Goal: Check status: Check status

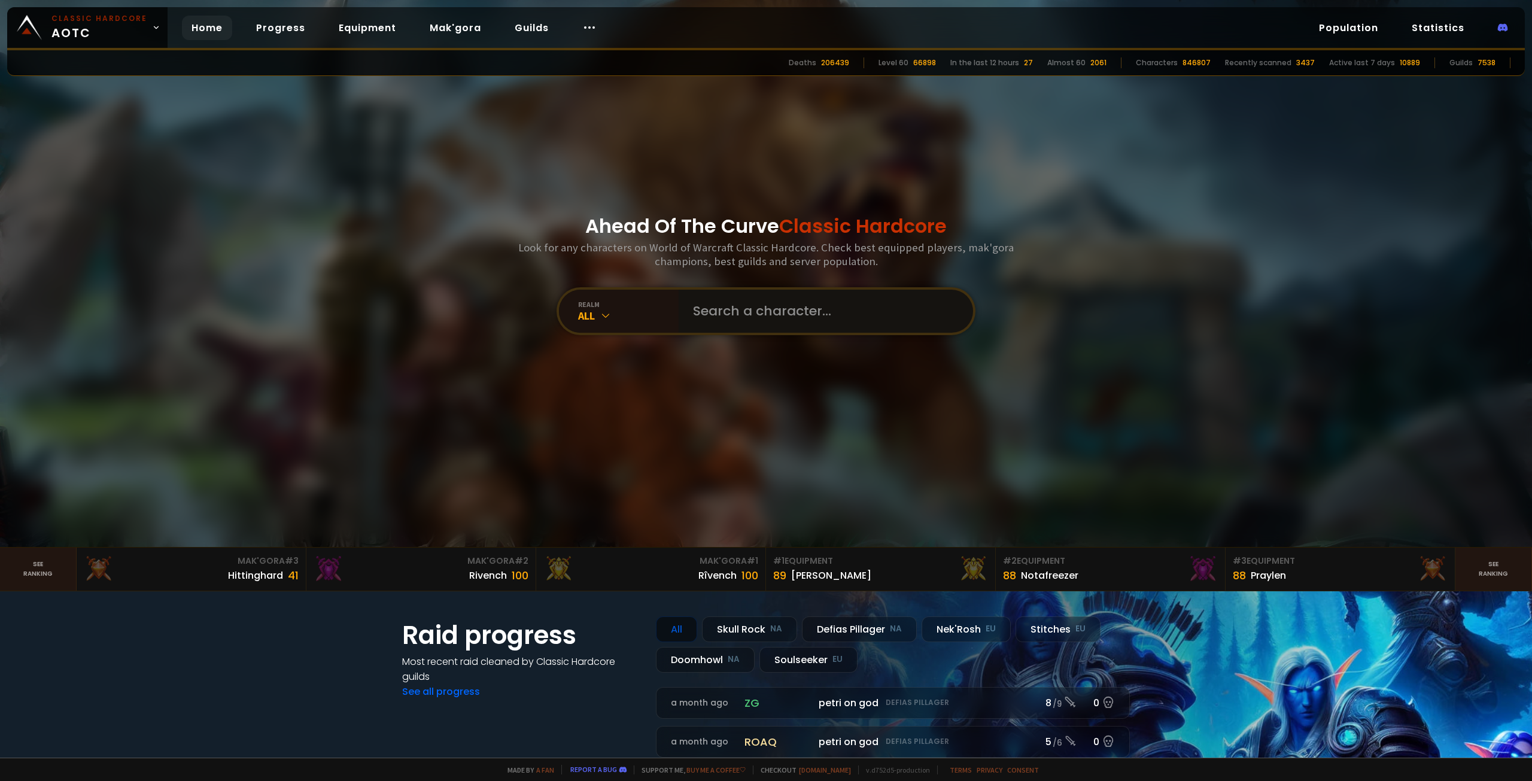
click at [753, 314] on input "text" at bounding box center [822, 311] width 273 height 43
click at [752, 314] on input "text" at bounding box center [822, 311] width 273 height 43
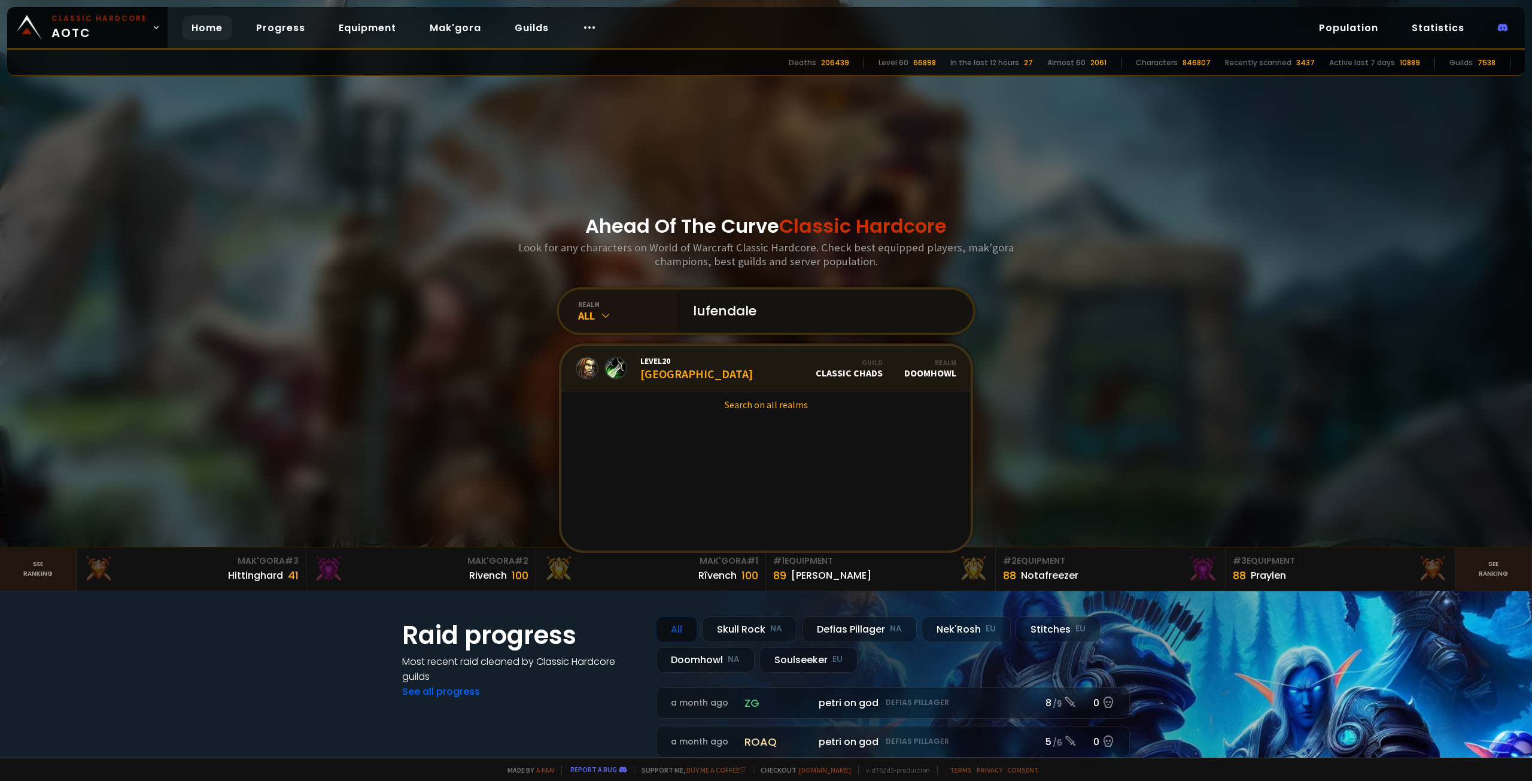
type input "lufendale"
click at [656, 372] on div "Level 20 Lufendale" at bounding box center [696, 368] width 112 height 26
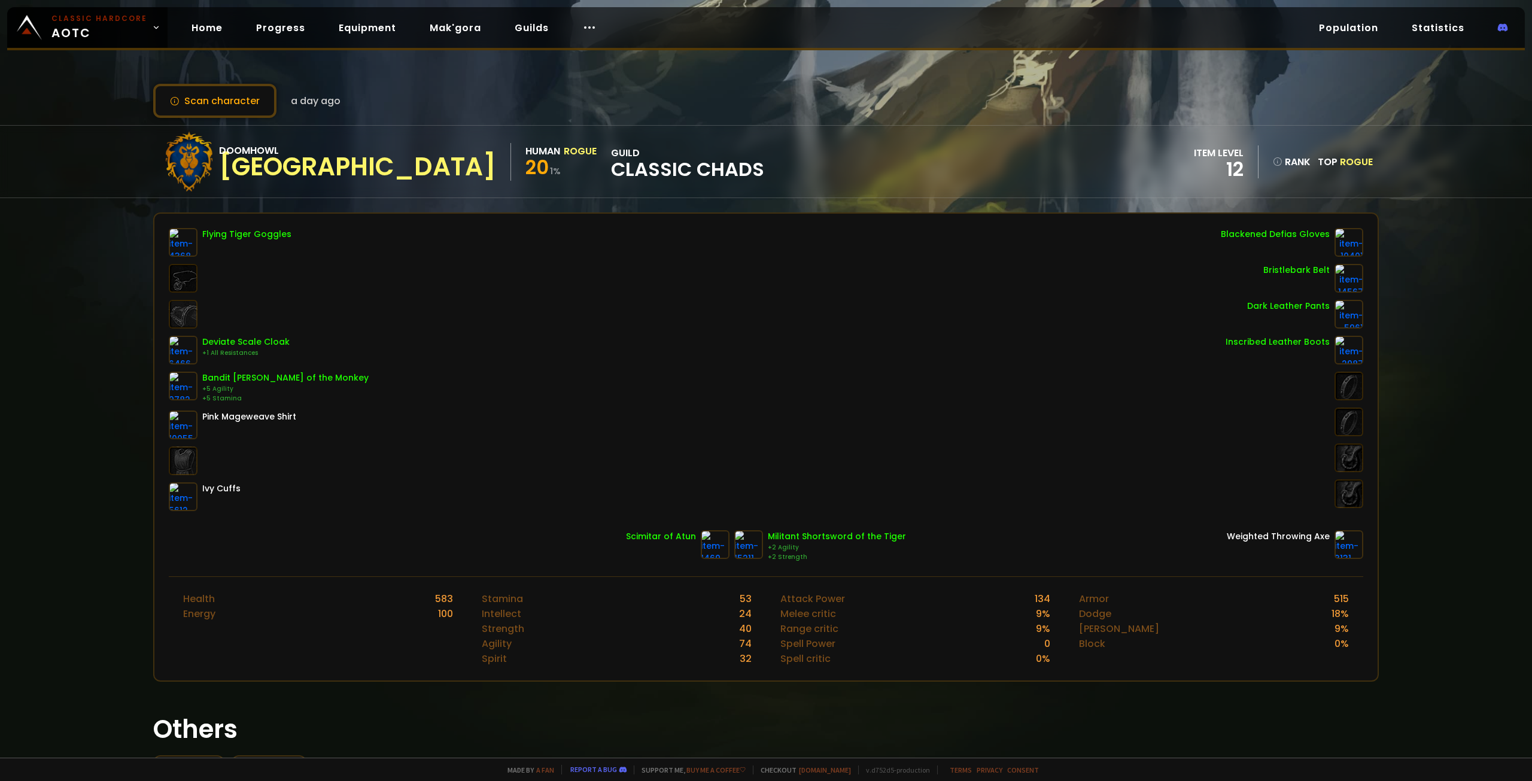
click at [611, 166] on span "Classic Chads" at bounding box center [687, 169] width 153 height 18
click at [225, 102] on button "Scan character" at bounding box center [214, 101] width 123 height 34
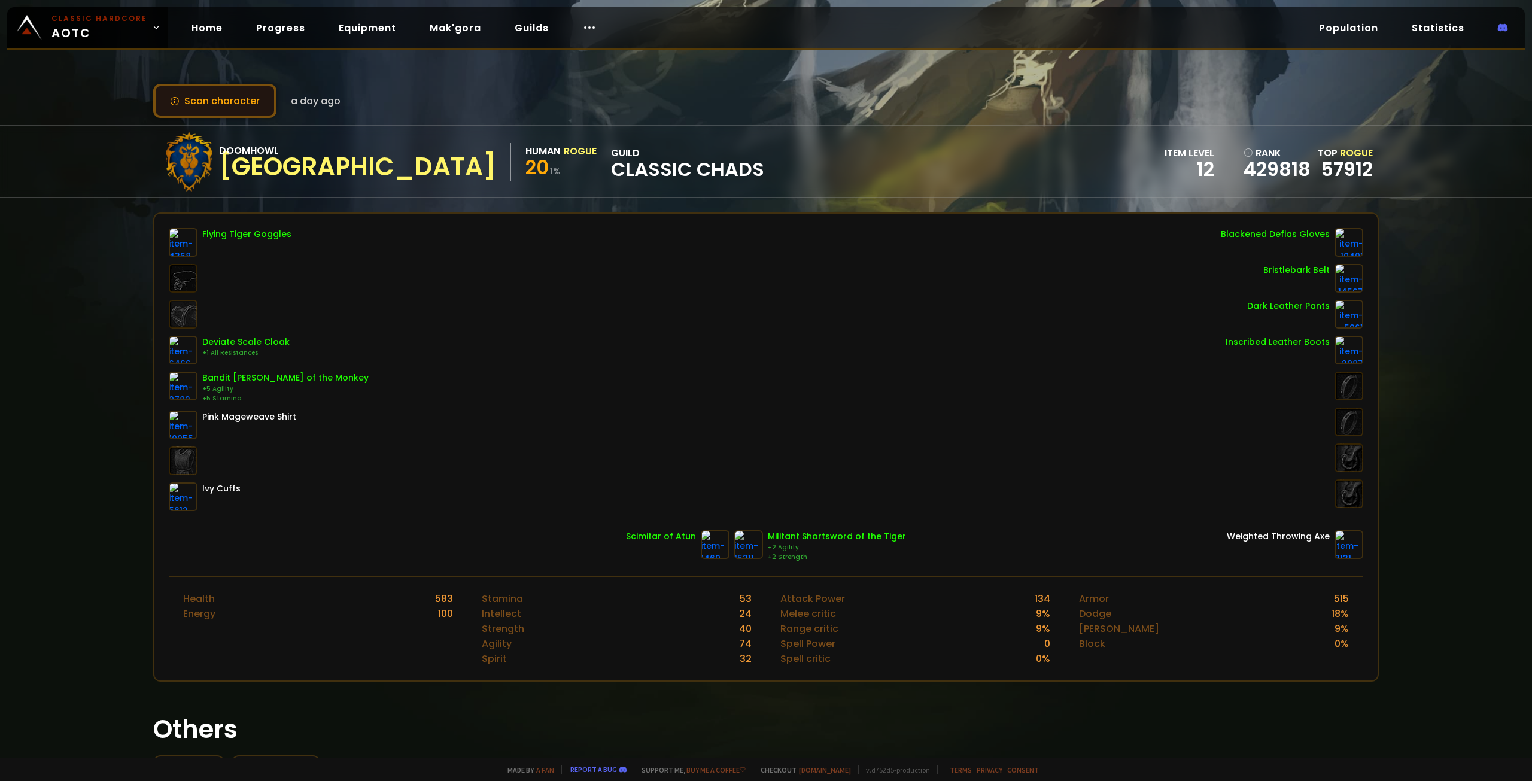
click at [212, 87] on button "Scan character" at bounding box center [214, 101] width 123 height 34
click at [225, 95] on button "Scan character" at bounding box center [214, 101] width 123 height 34
click at [291, 97] on span "a day ago" at bounding box center [316, 100] width 50 height 15
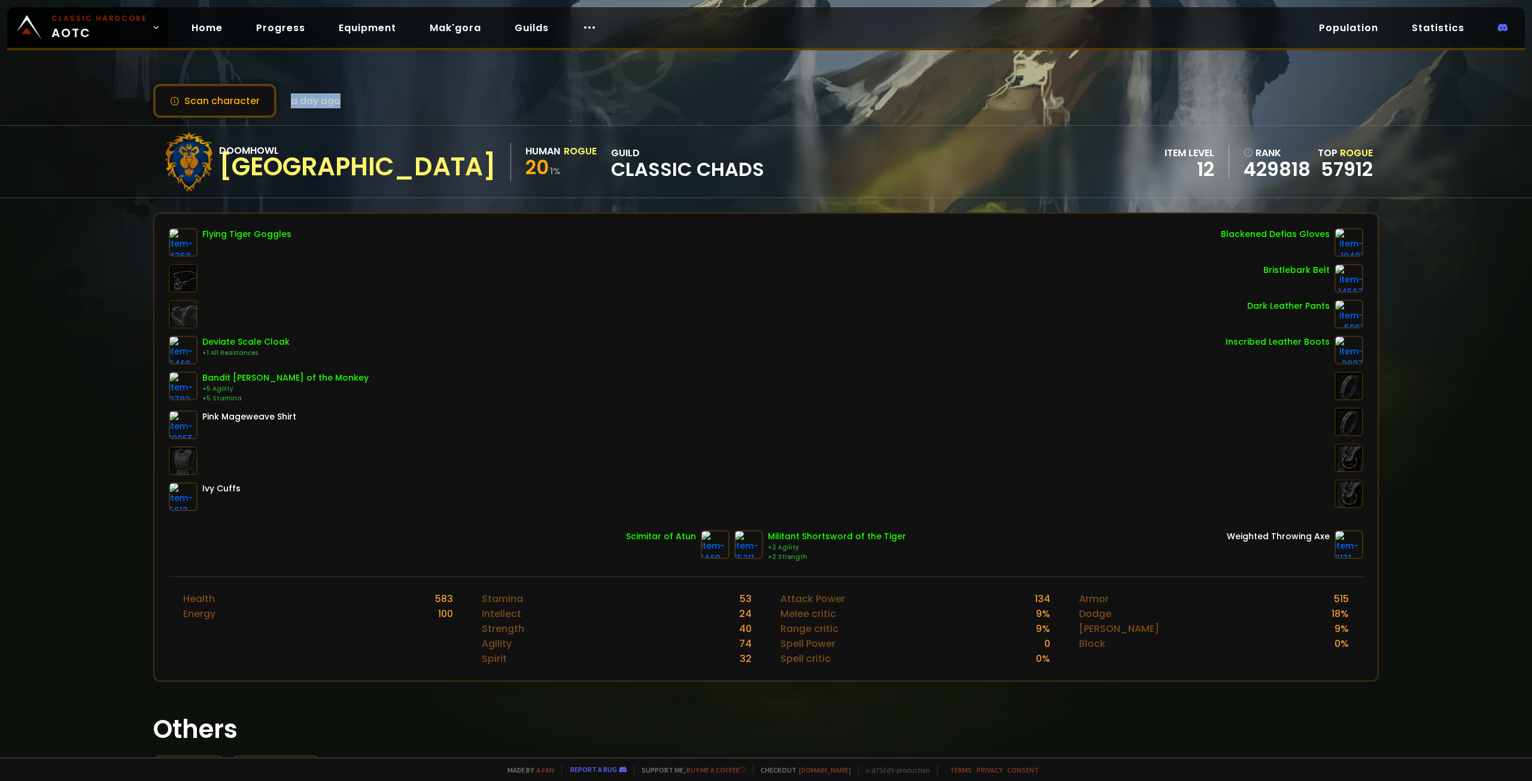
click at [319, 99] on span "a day ago" at bounding box center [316, 100] width 50 height 15
click at [276, 22] on link "Progress" at bounding box center [281, 28] width 68 height 25
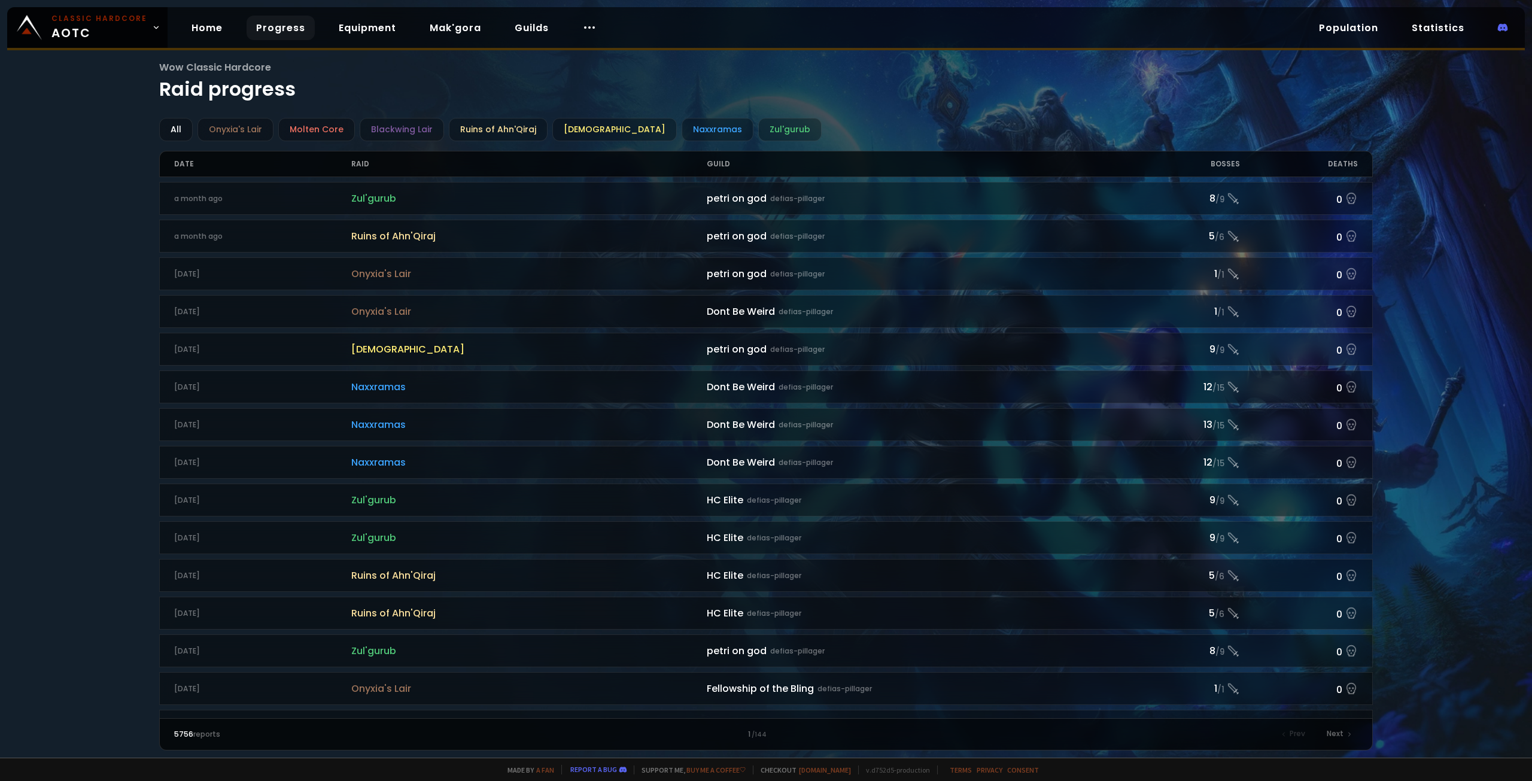
click at [713, 160] on div "Guild" at bounding box center [914, 163] width 415 height 25
click at [351, 159] on div "Date" at bounding box center [263, 163] width 178 height 25
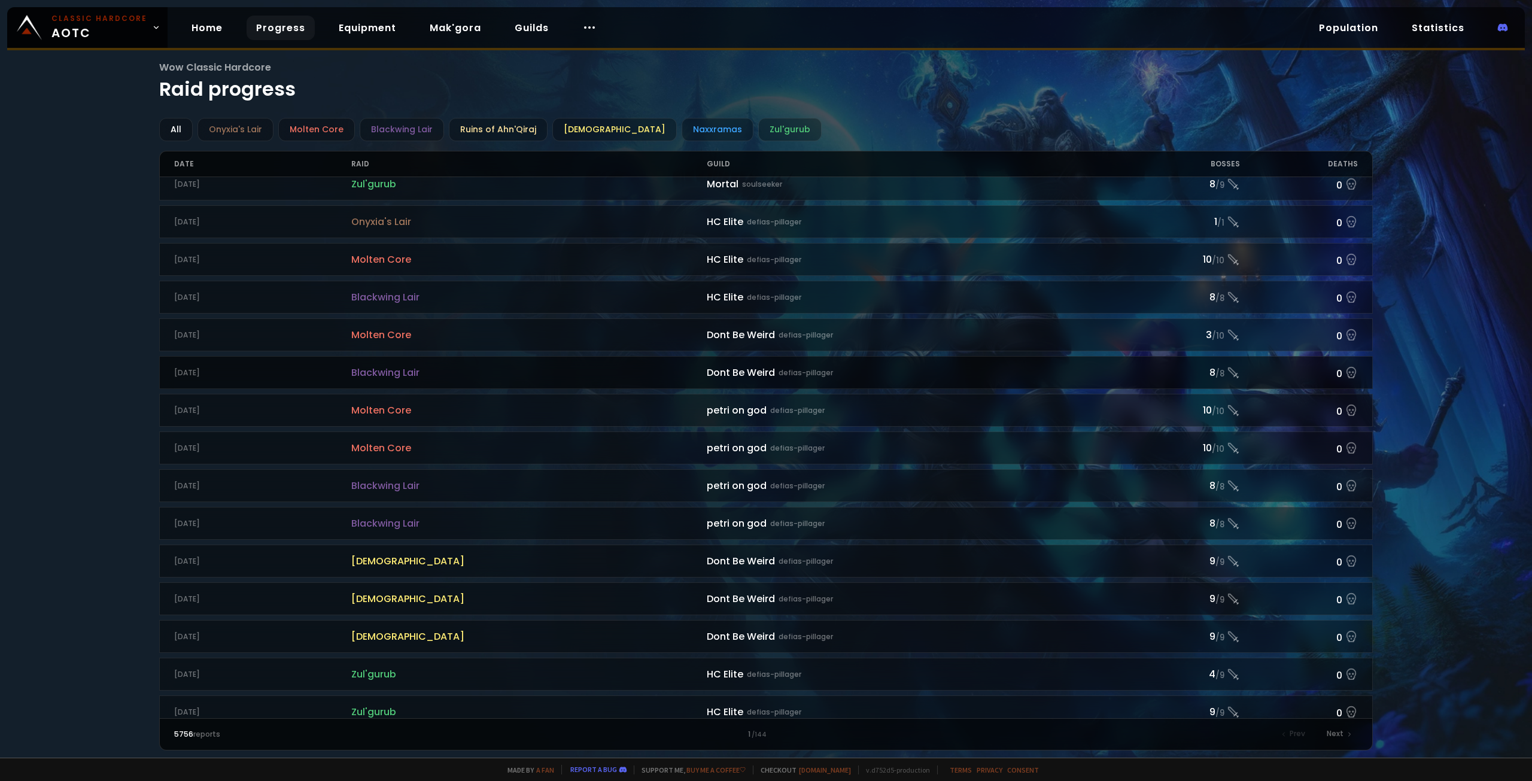
scroll to position [972, 0]
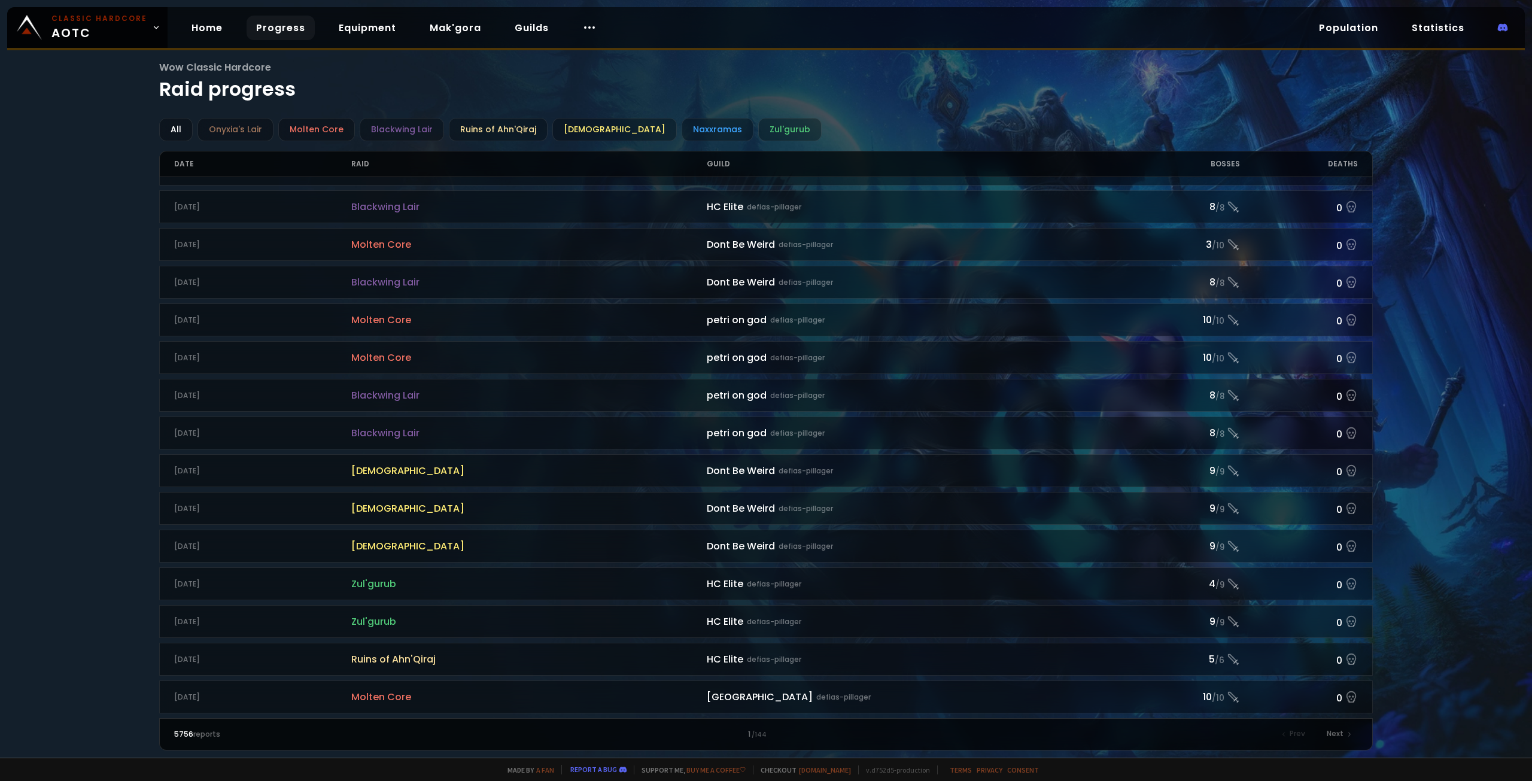
drag, startPoint x: 46, startPoint y: 459, endPoint x: 68, endPoint y: 336, distance: 124.5
drag, startPoint x: 88, startPoint y: 366, endPoint x: 156, endPoint y: 388, distance: 71.0
click at [87, 366] on div "Wow Classic Hardcore Raid progress All Onyxia's Lair Molten Core Blackwing Lair…" at bounding box center [766, 379] width 1532 height 758
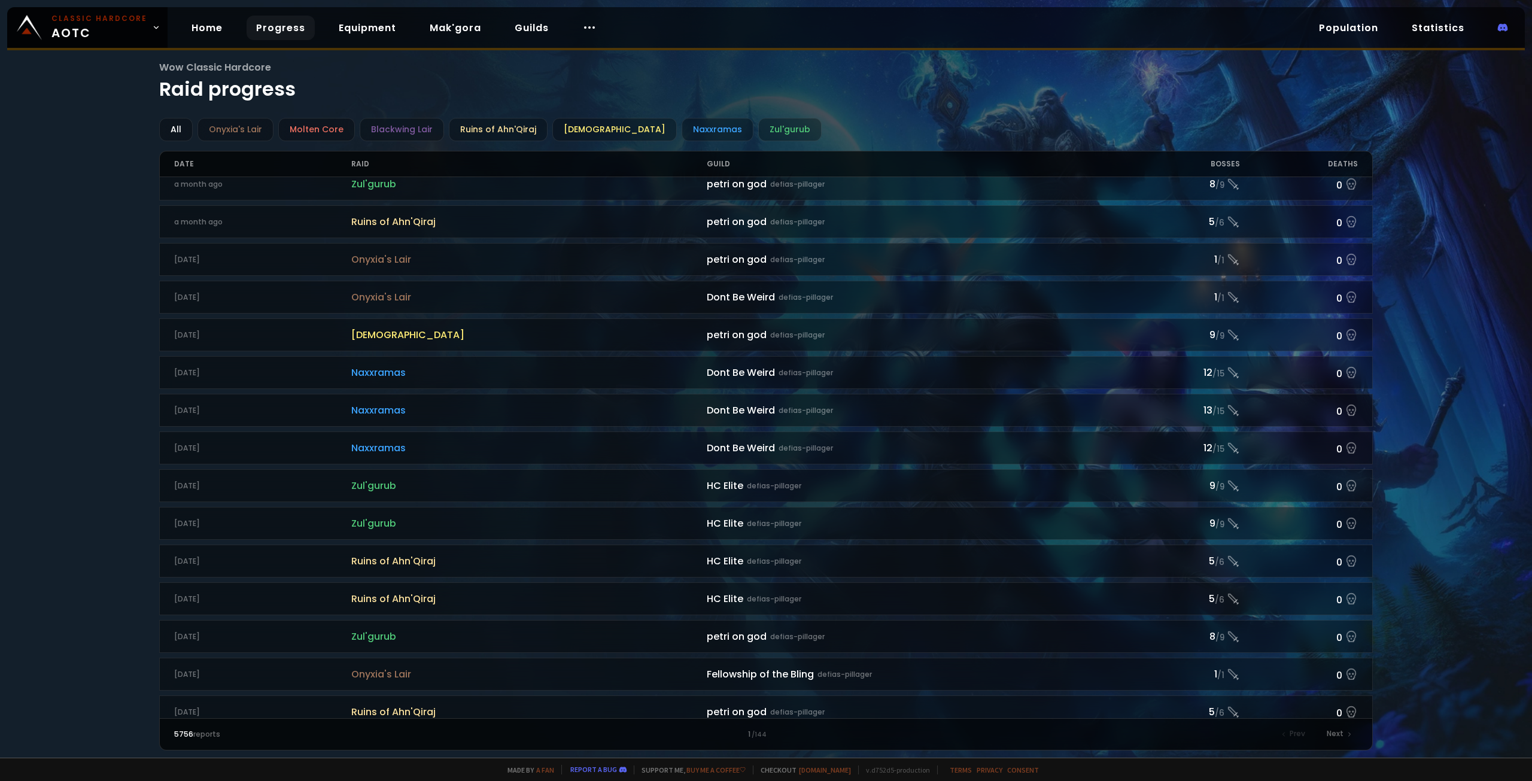
scroll to position [0, 0]
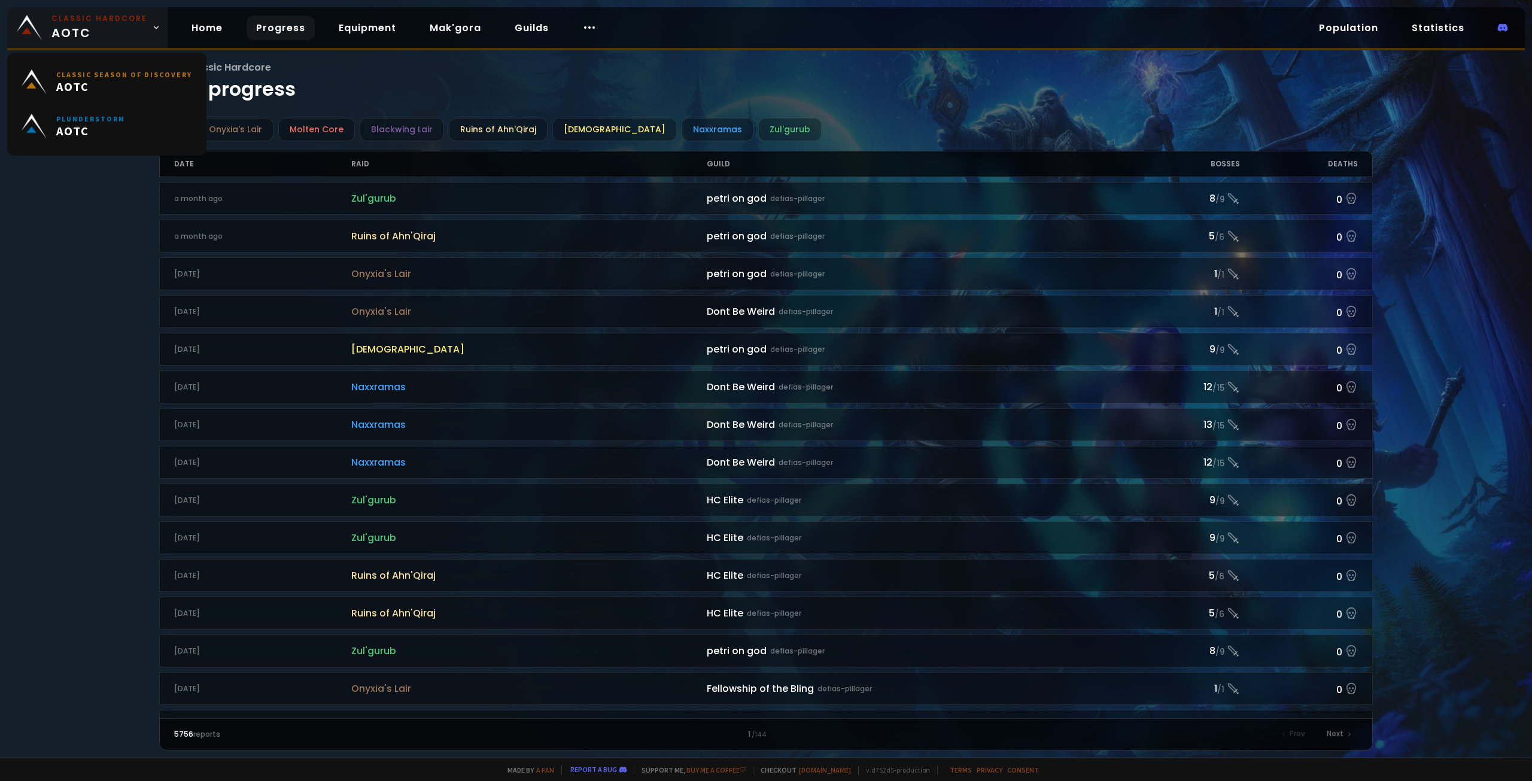
click at [138, 29] on span "Classic Hardcore AOTC" at bounding box center [99, 27] width 96 height 29
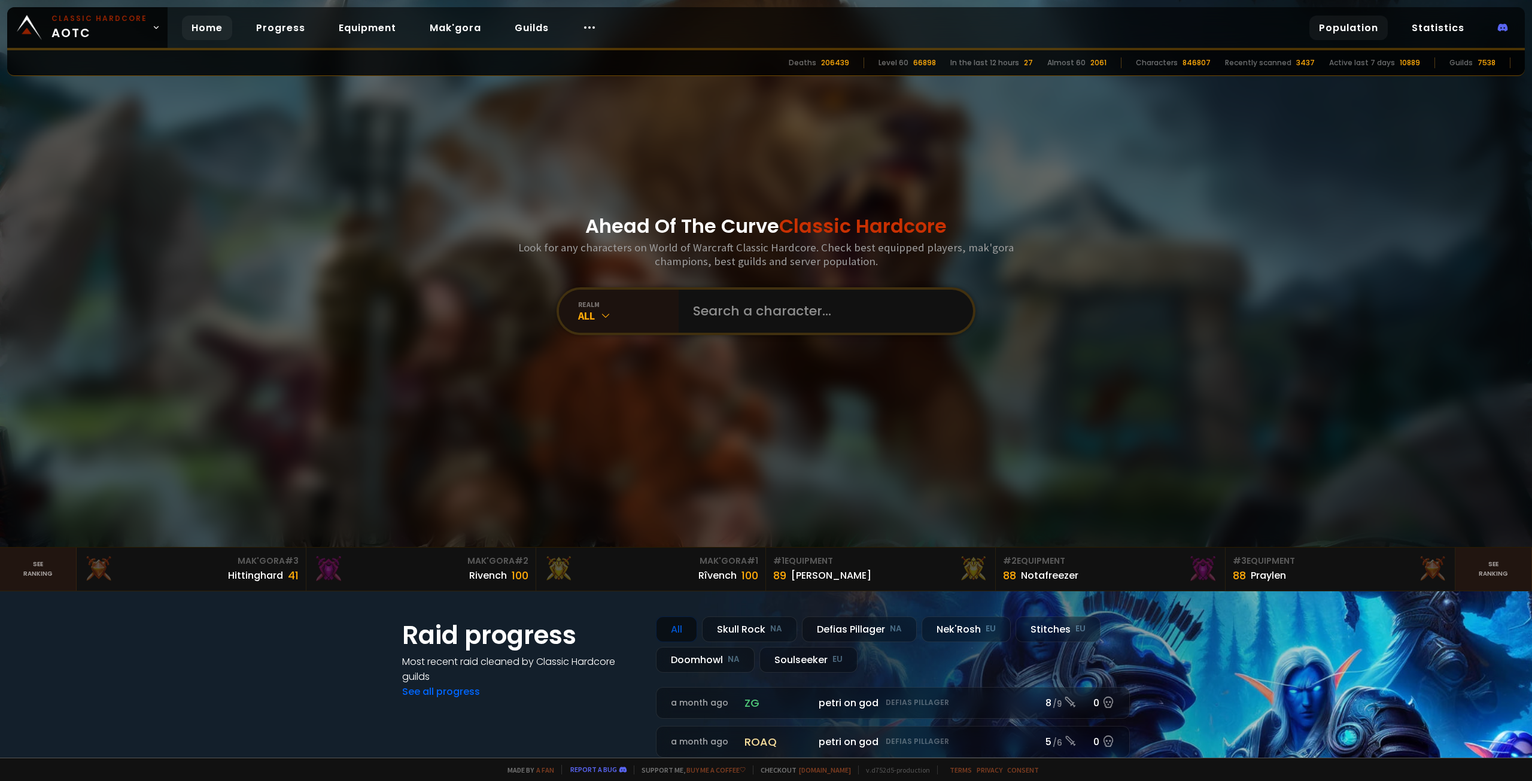
click at [1365, 30] on link "Population" at bounding box center [1348, 28] width 78 height 25
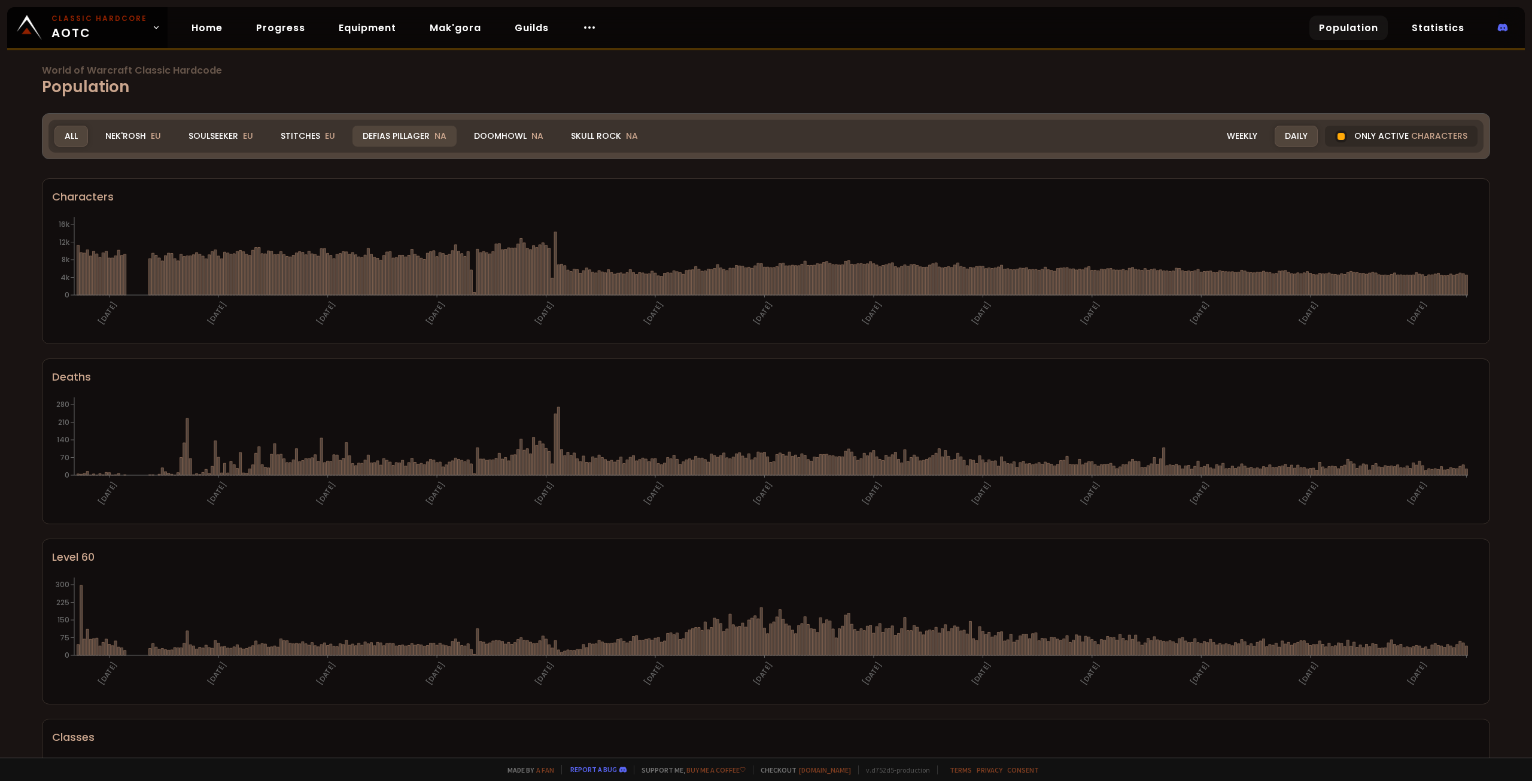
click at [373, 135] on div "Defias Pillager NA" at bounding box center [404, 136] width 104 height 21
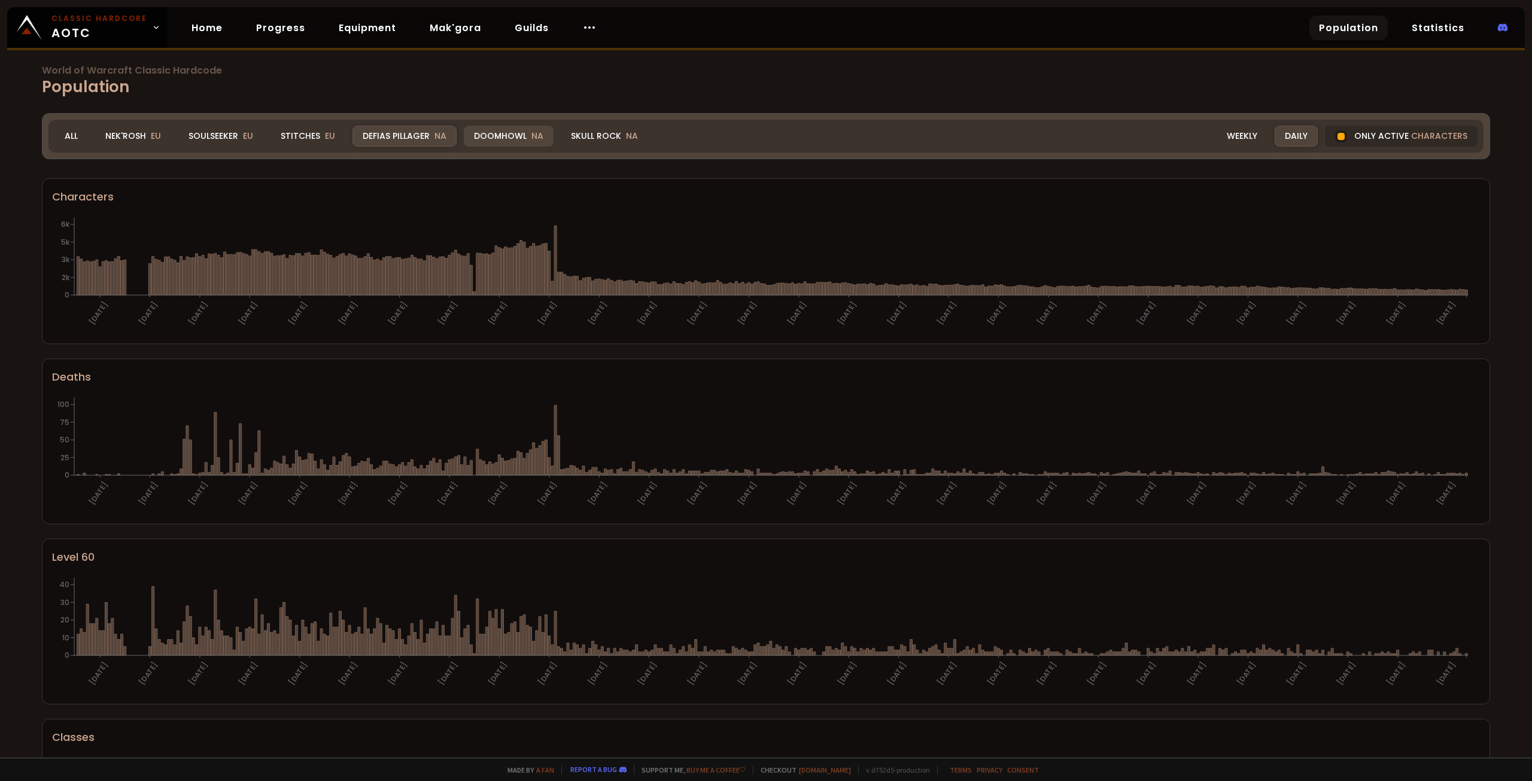
click at [509, 138] on div "Doomhowl NA" at bounding box center [509, 136] width 90 height 21
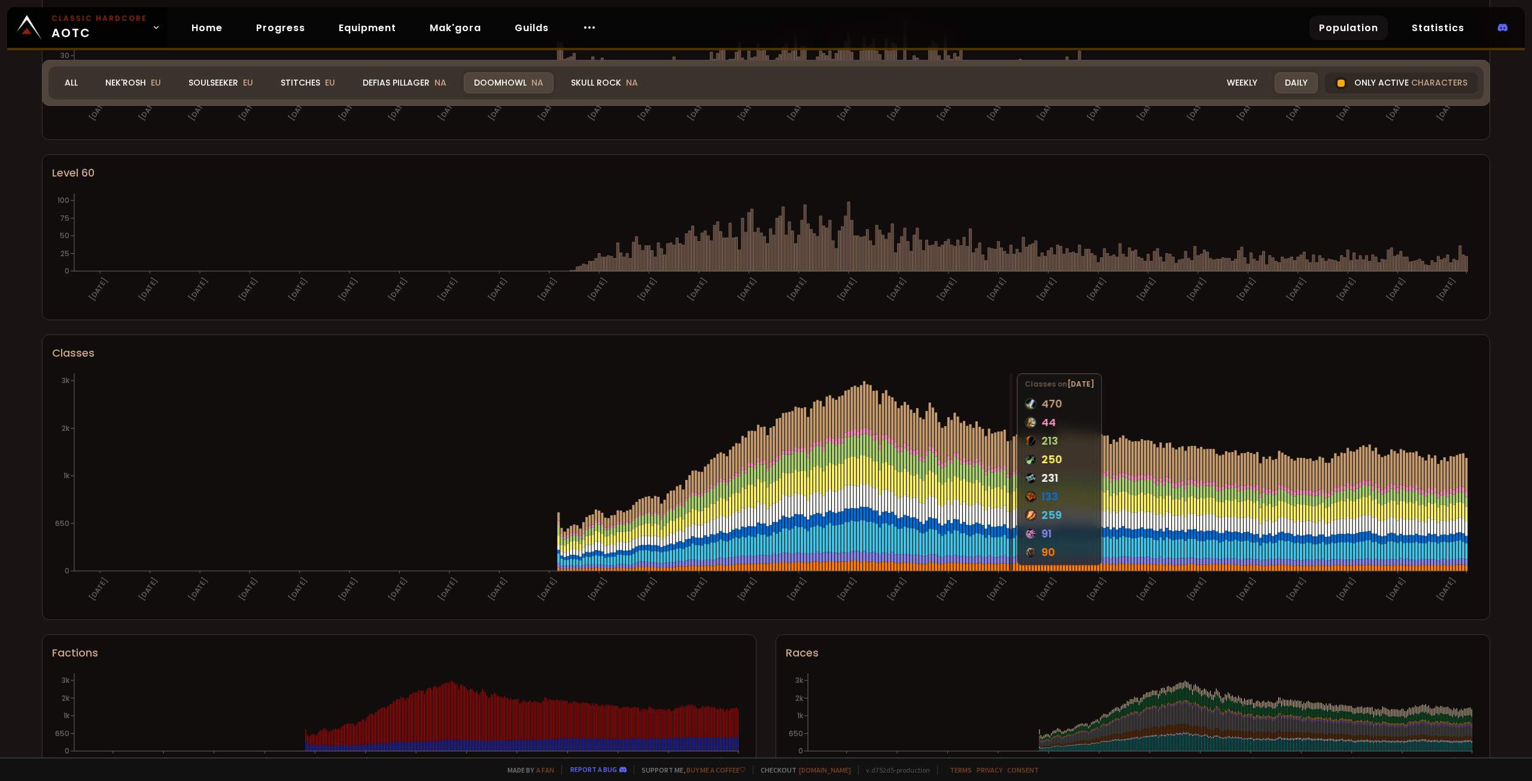
scroll to position [440, 0]
